Goal: Transaction & Acquisition: Purchase product/service

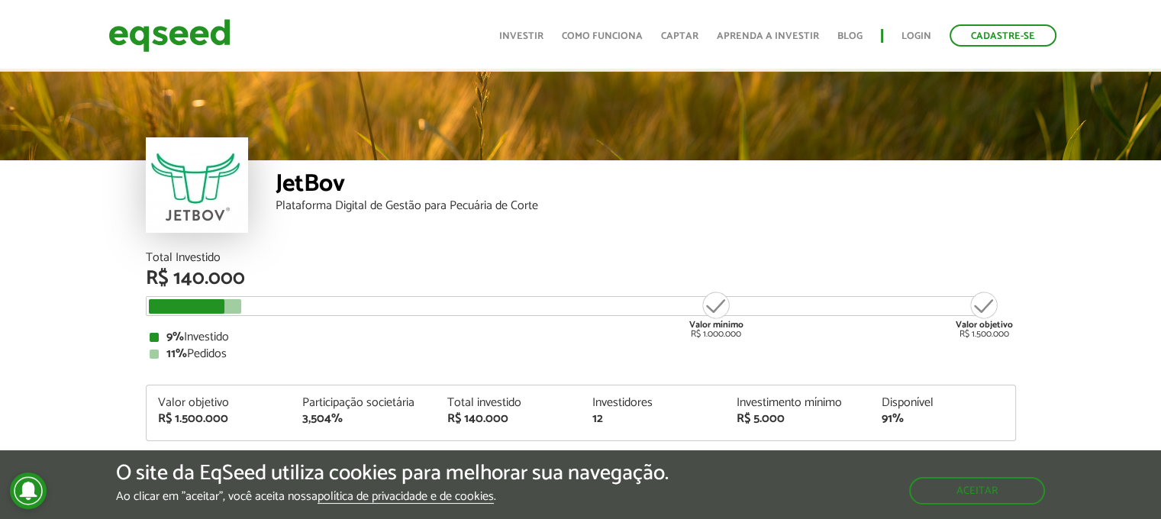
scroll to position [1835, 0]
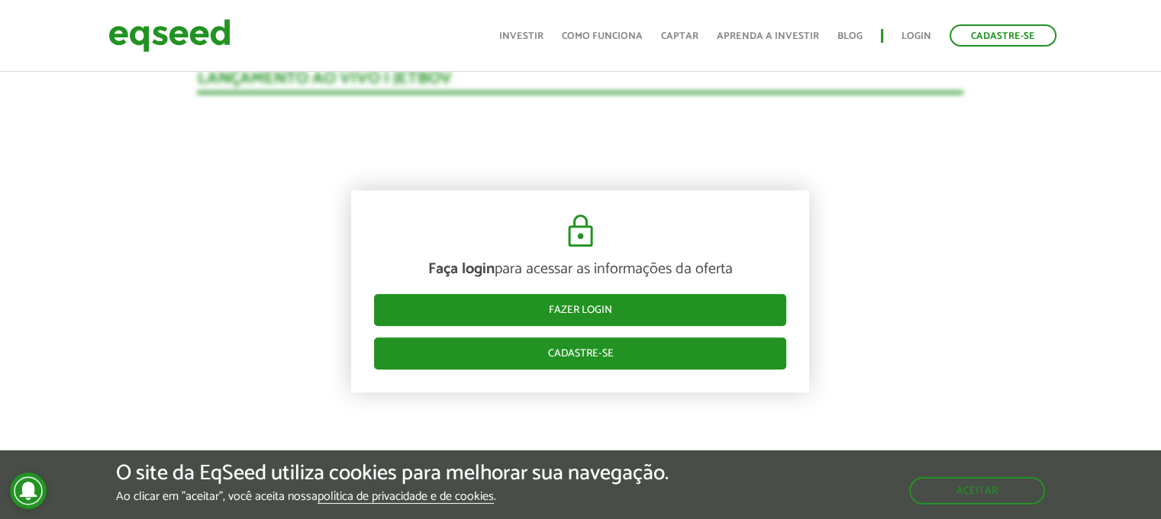
scroll to position [1530, 0]
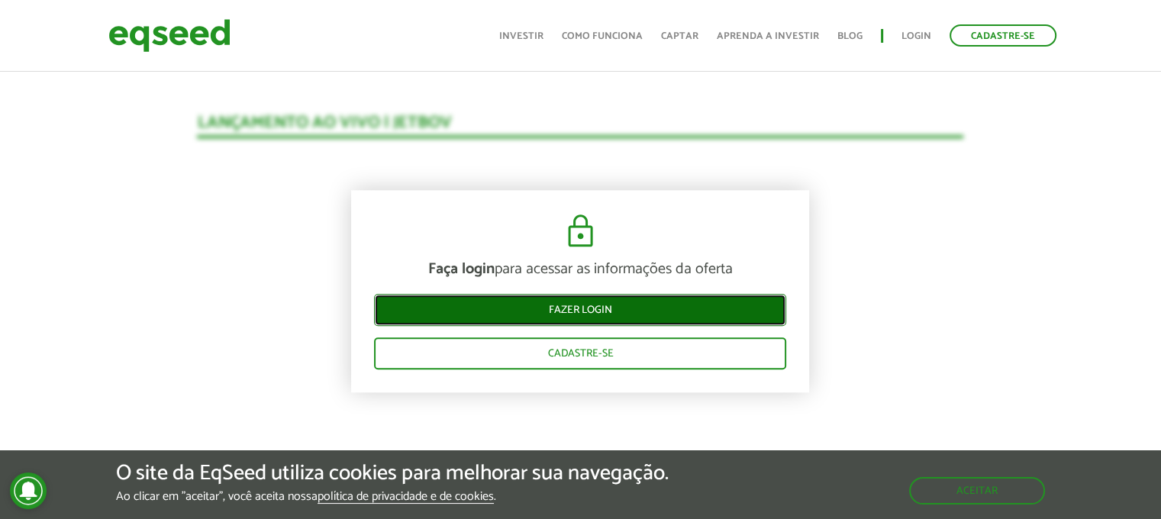
click at [560, 300] on link "Fazer login" at bounding box center [580, 311] width 412 height 32
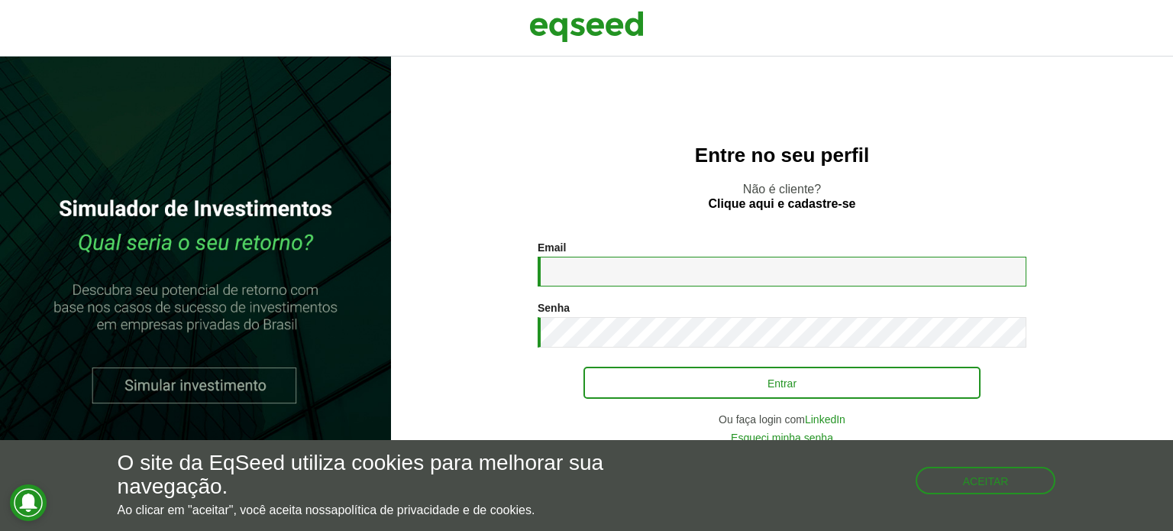
type input "**********"
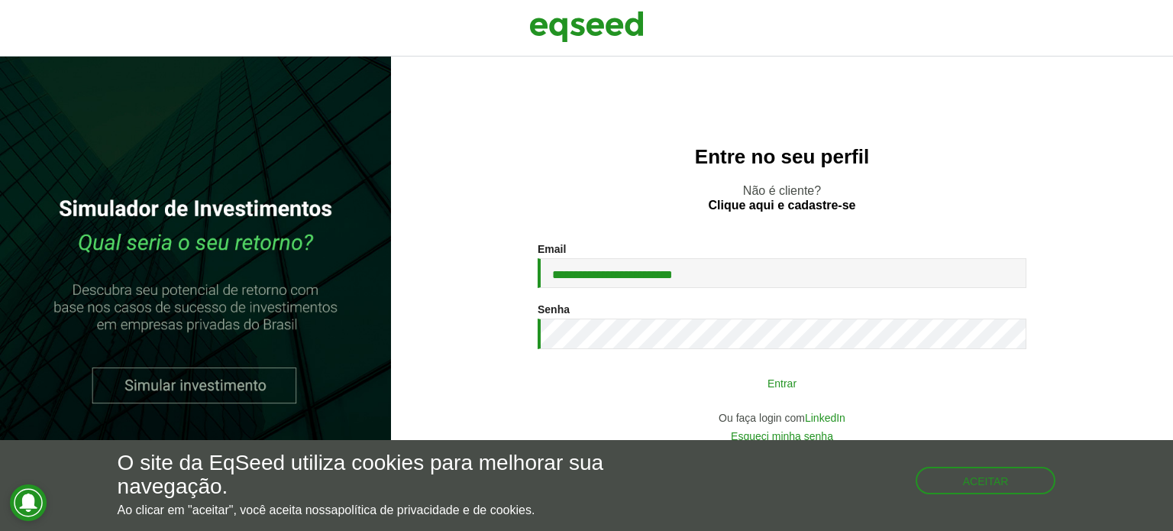
click at [706, 373] on button "Entrar" at bounding box center [781, 382] width 397 height 29
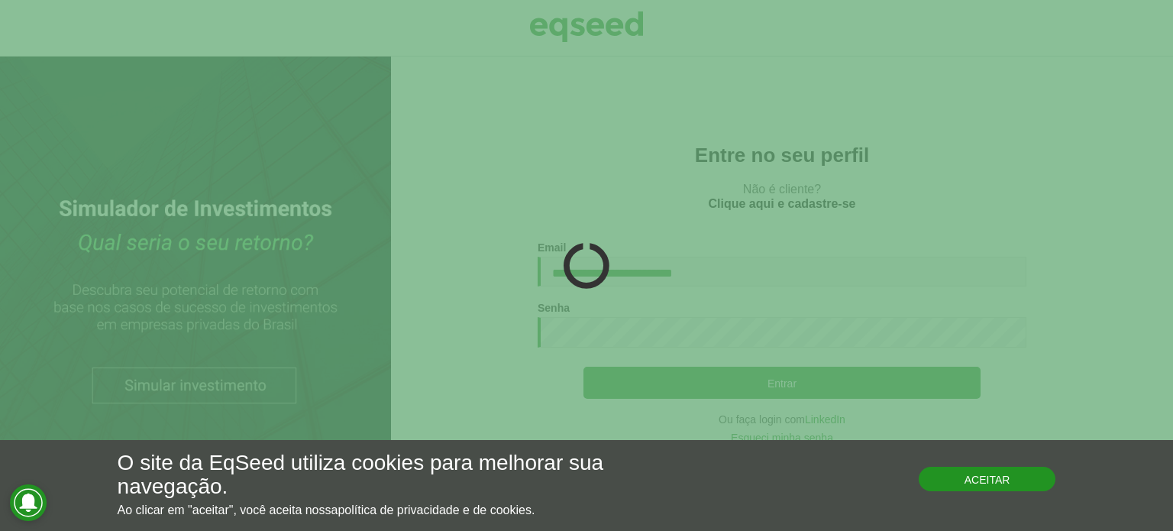
click at [936, 470] on button "Aceitar" at bounding box center [987, 479] width 137 height 24
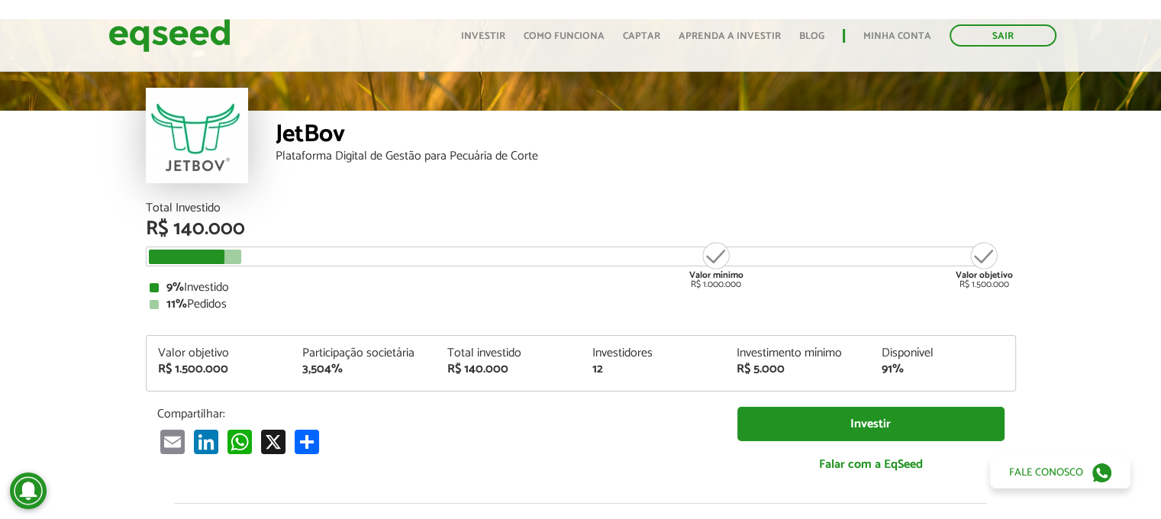
scroll to position [76, 0]
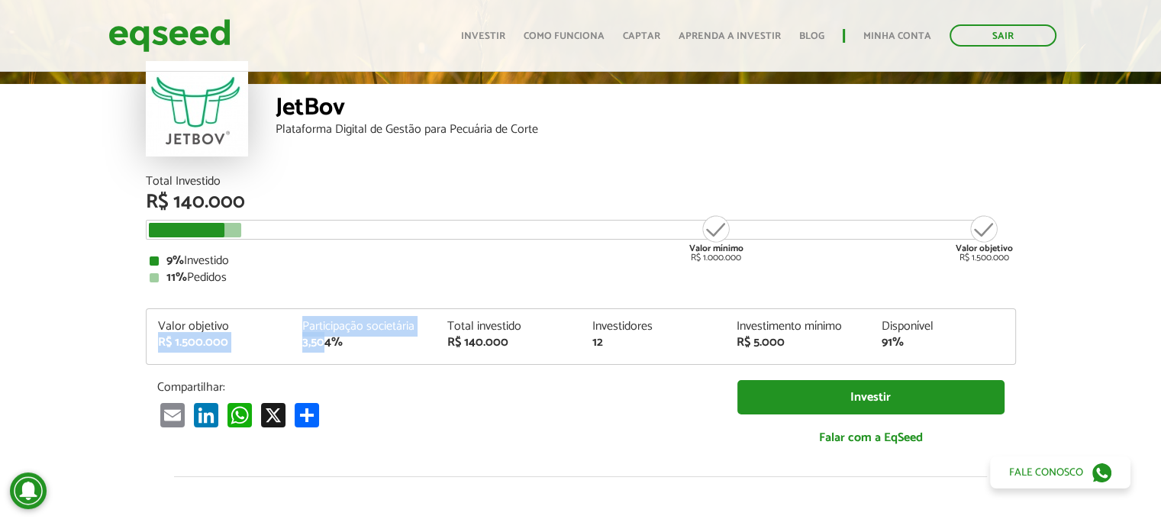
drag, startPoint x: 161, startPoint y: 339, endPoint x: 325, endPoint y: 339, distance: 163.4
click at [325, 339] on div "Valor objetivo R$ 1.500.000 Participação societária 3,504% Total investido R$ 1…" at bounding box center [581, 343] width 869 height 44
click at [302, 348] on div "3,504%" at bounding box center [363, 343] width 122 height 12
click at [308, 339] on div "3,504%" at bounding box center [363, 343] width 122 height 12
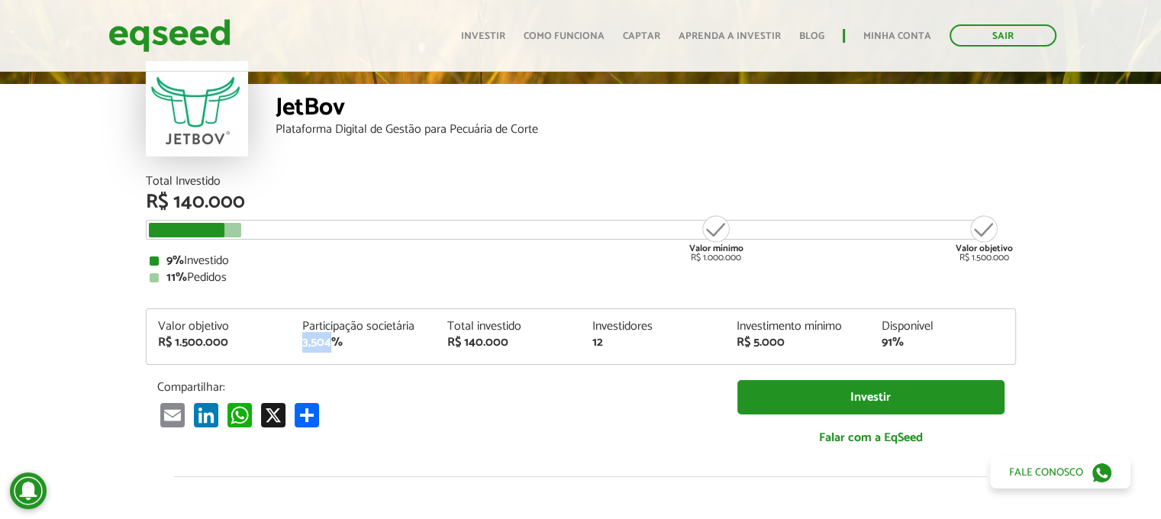
click at [308, 339] on div "3,504%" at bounding box center [363, 343] width 122 height 12
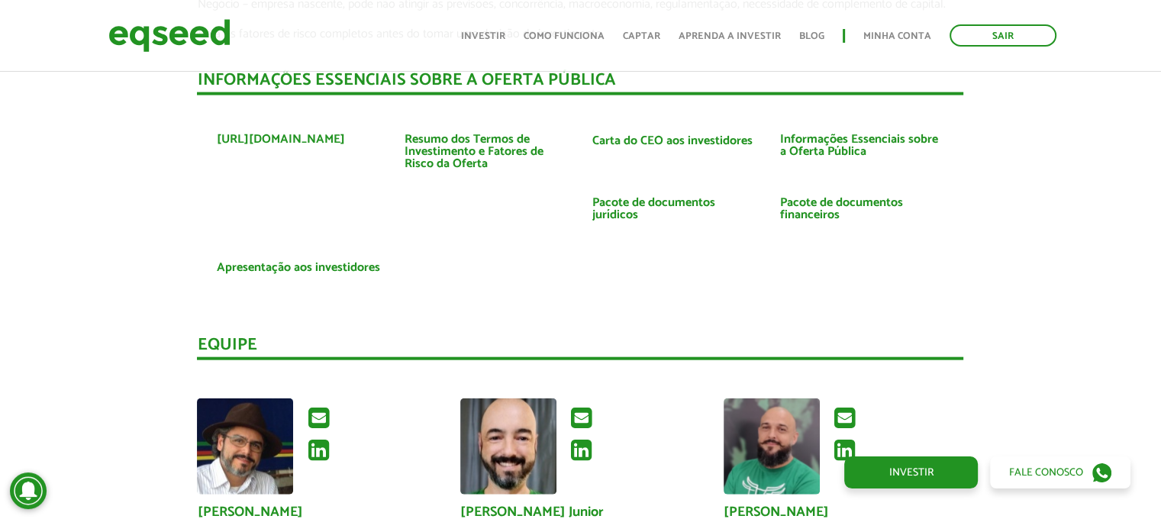
scroll to position [3665, 0]
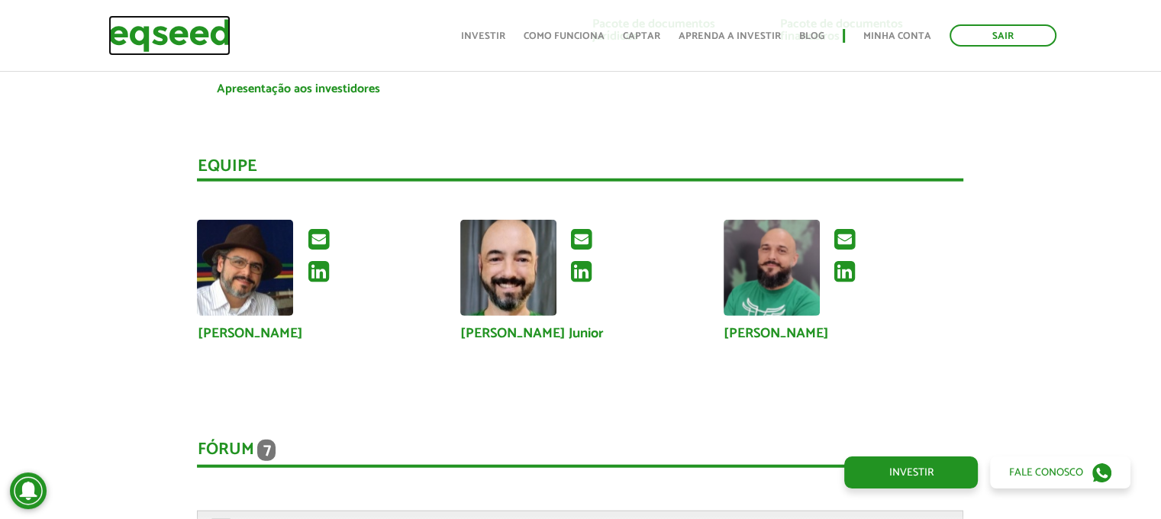
click at [162, 29] on img at bounding box center [169, 35] width 122 height 40
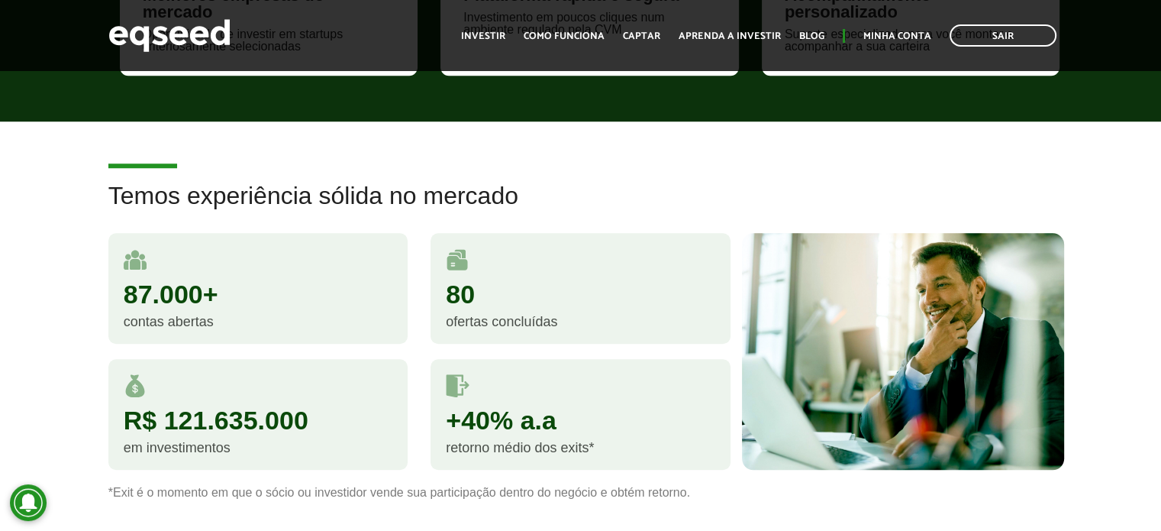
scroll to position [1298, 0]
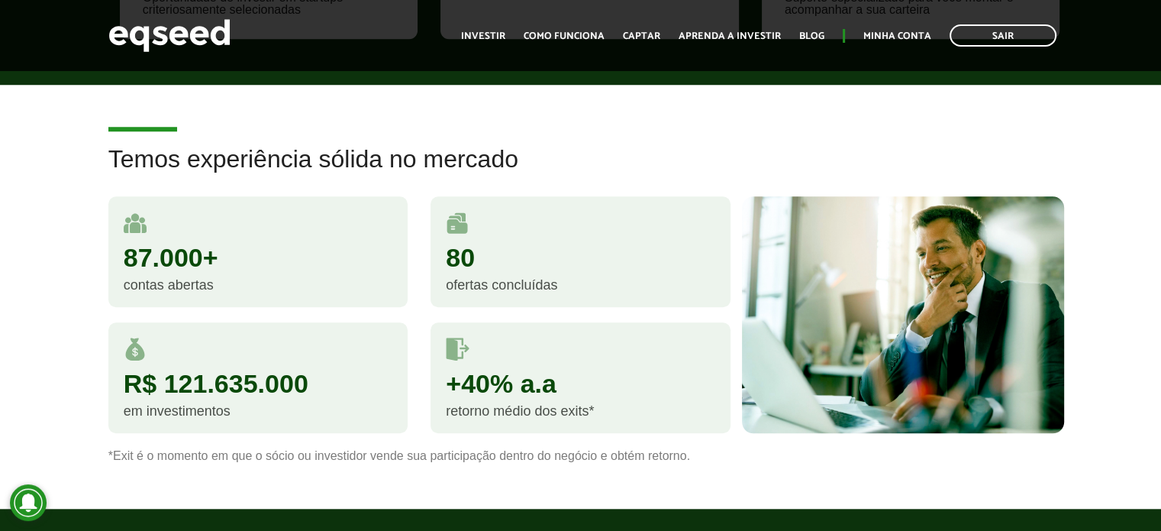
click at [483, 378] on div "+40% a.a" at bounding box center [581, 383] width 270 height 26
click at [551, 382] on div "+40% a.a" at bounding box center [581, 383] width 270 height 26
drag, startPoint x: 464, startPoint y: 380, endPoint x: 562, endPoint y: 381, distance: 98.5
click at [562, 381] on div "+40% a.a" at bounding box center [581, 383] width 270 height 26
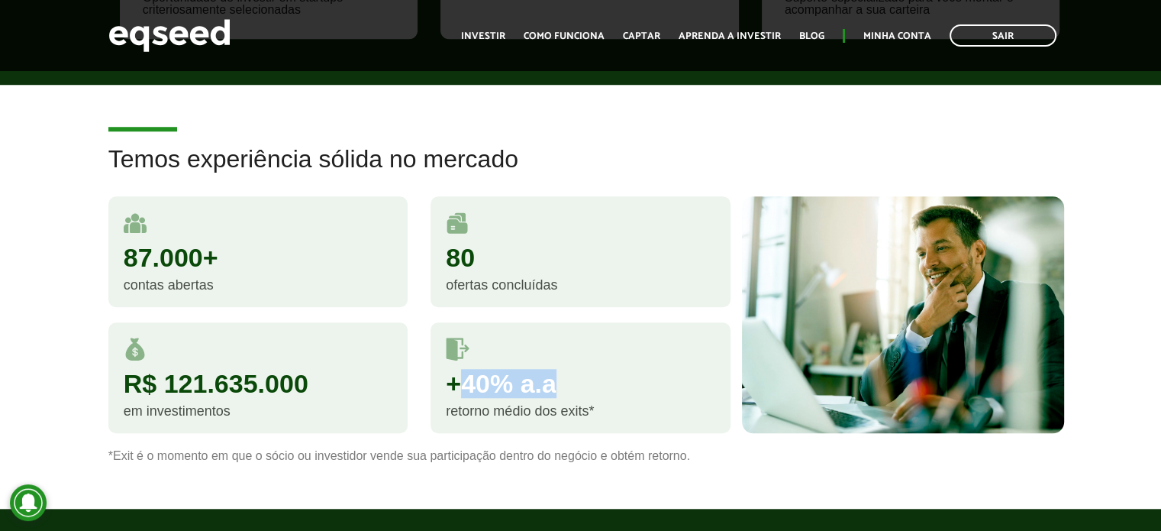
click at [525, 386] on div "+40% a.a" at bounding box center [581, 383] width 270 height 26
click at [467, 386] on div "+40% a.a" at bounding box center [581, 383] width 270 height 26
click at [510, 378] on div "+40% a.a" at bounding box center [581, 383] width 270 height 26
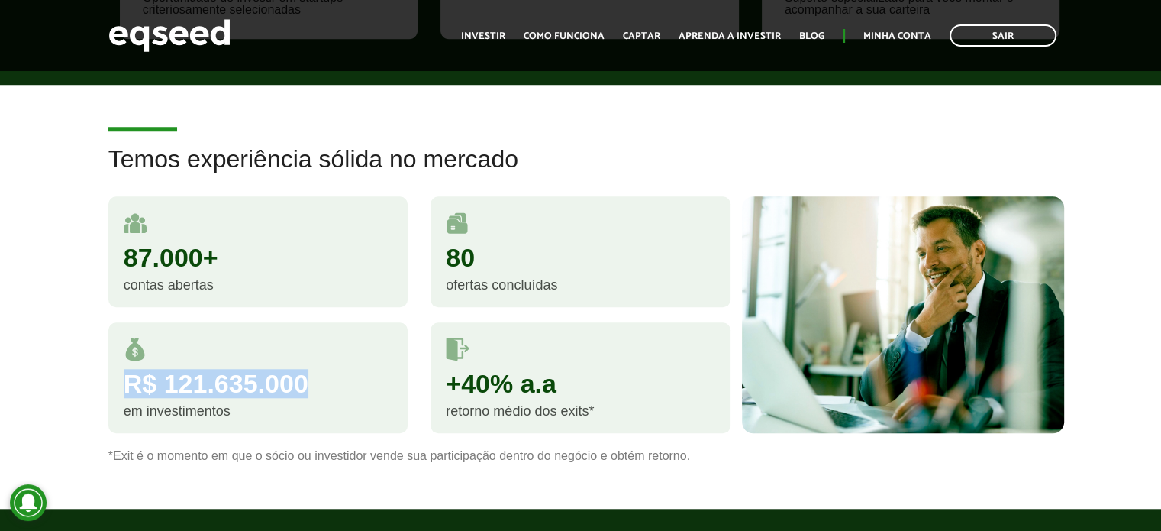
drag, startPoint x: 119, startPoint y: 381, endPoint x: 310, endPoint y: 383, distance: 190.9
click at [310, 383] on div "R$ 121.635.000 em investimentos" at bounding box center [258, 377] width 300 height 111
click at [134, 380] on div "R$ 121.635.000" at bounding box center [259, 383] width 270 height 26
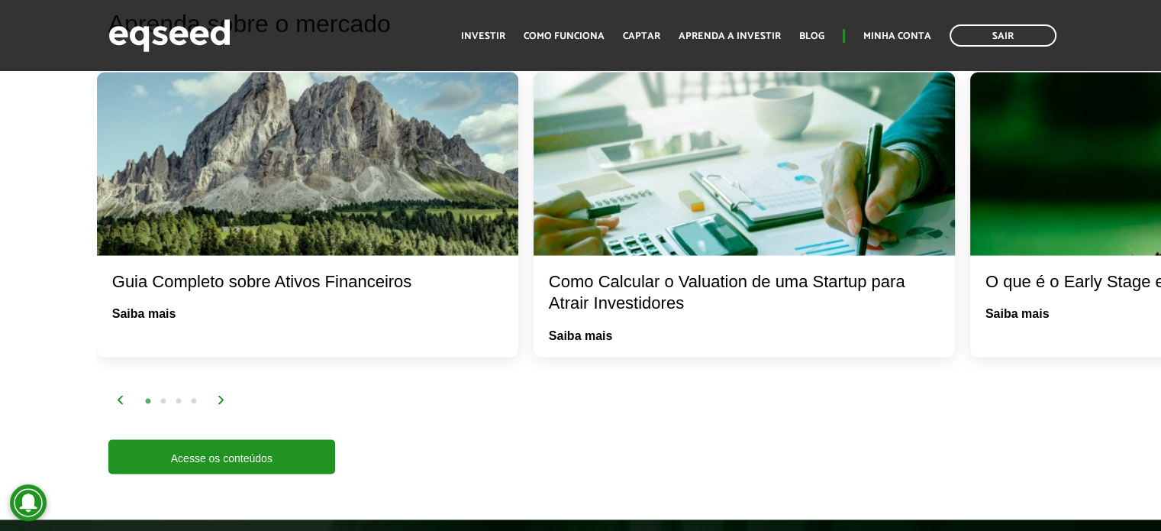
scroll to position [2444, 0]
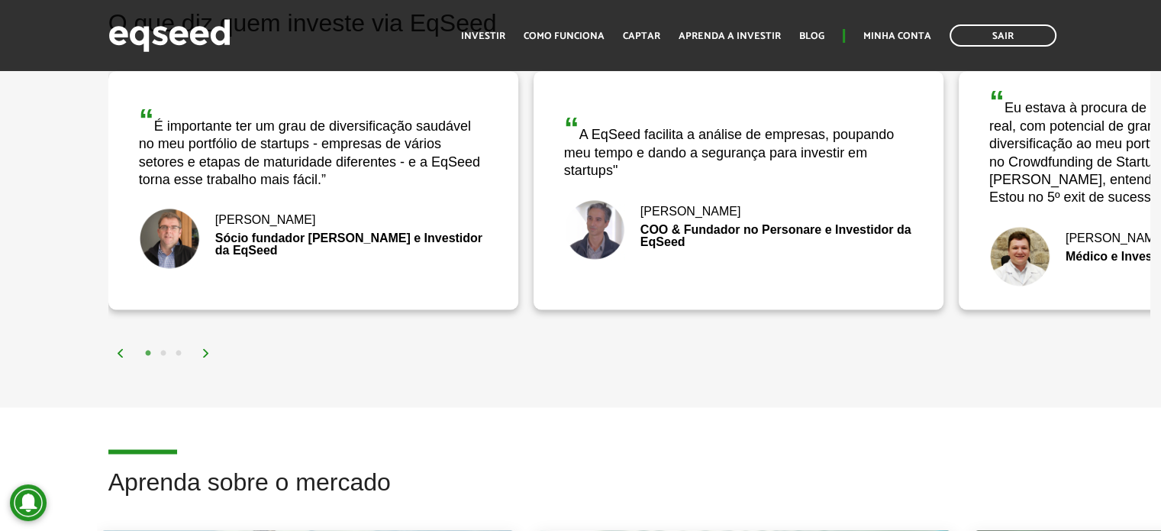
click at [205, 352] on img at bounding box center [206, 352] width 9 height 9
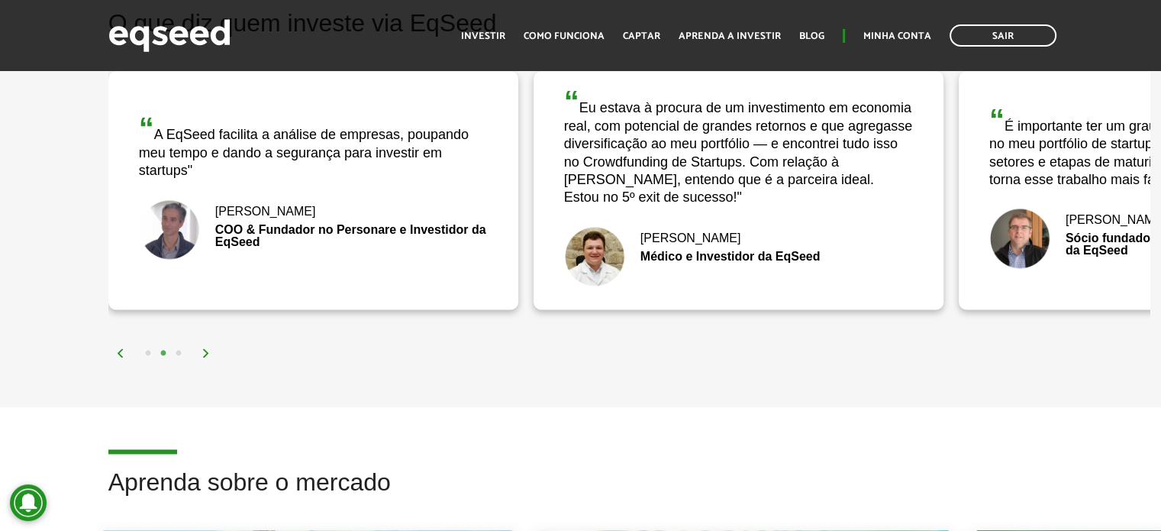
click at [205, 353] on img at bounding box center [206, 352] width 9 height 9
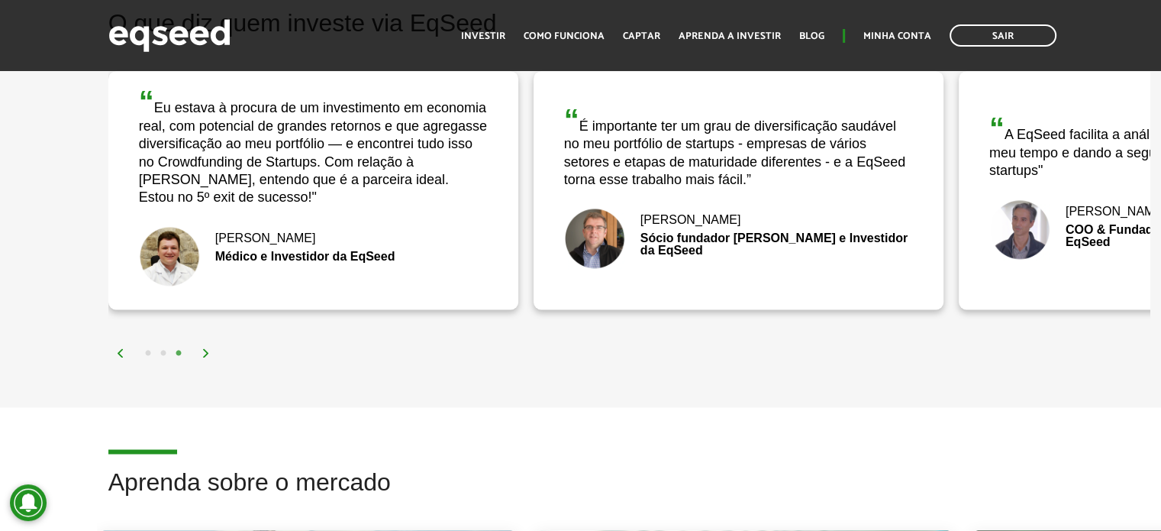
click at [205, 353] on img at bounding box center [206, 352] width 9 height 9
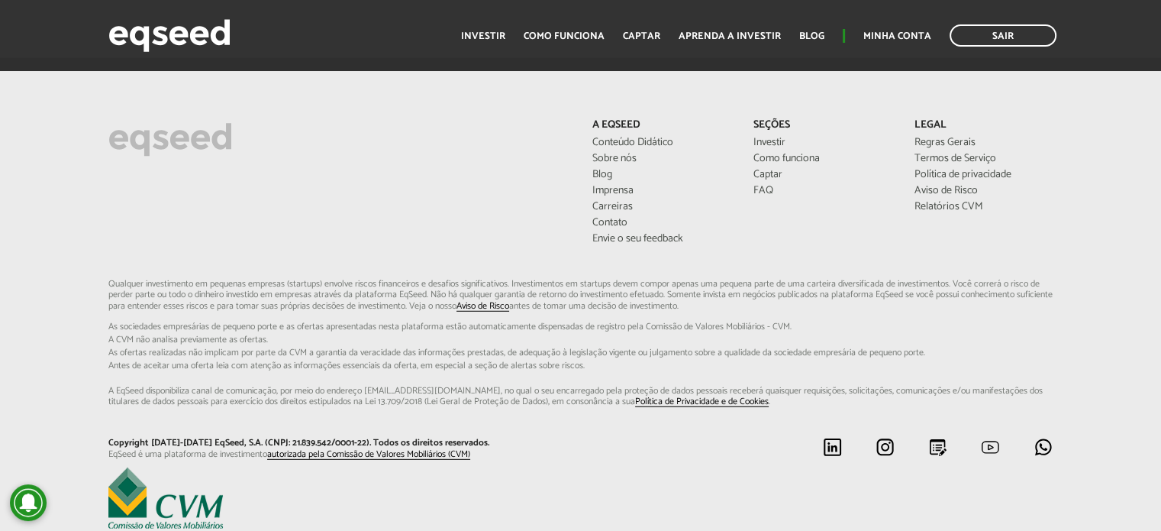
scroll to position [4310, 0]
